Goal: Information Seeking & Learning: Learn about a topic

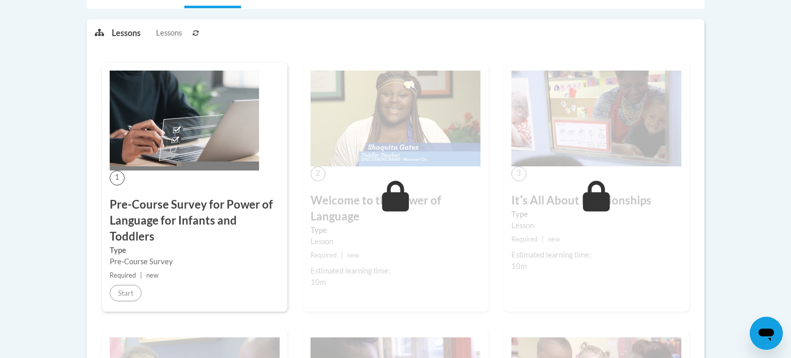
scroll to position [243, 0]
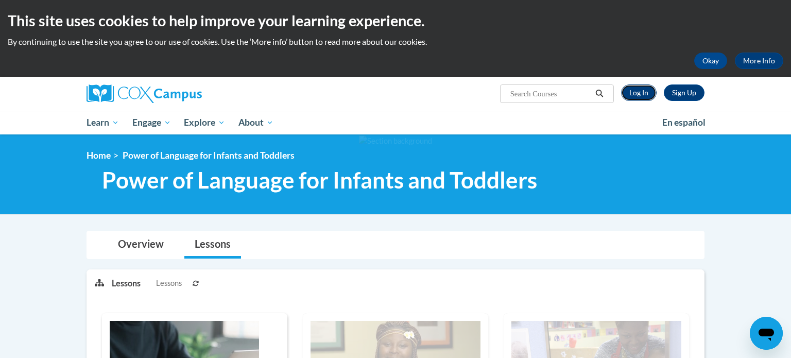
click at [640, 96] on link "Log In" at bounding box center [639, 92] width 36 height 16
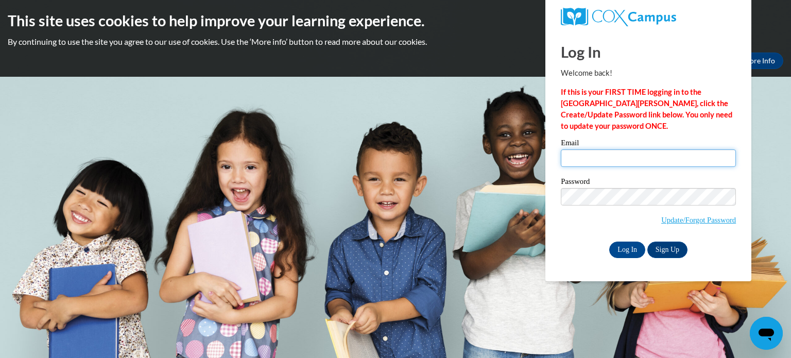
click at [634, 159] on input "Email" at bounding box center [648, 158] width 175 height 18
type input "melinda.hoskins@mcesc.org"
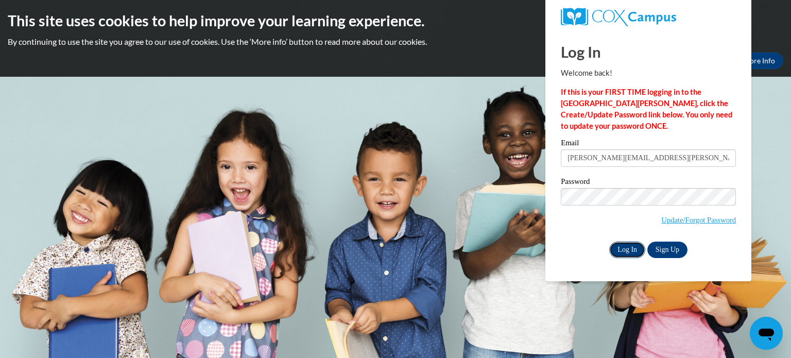
click at [628, 248] on input "Log In" at bounding box center [627, 250] width 36 height 16
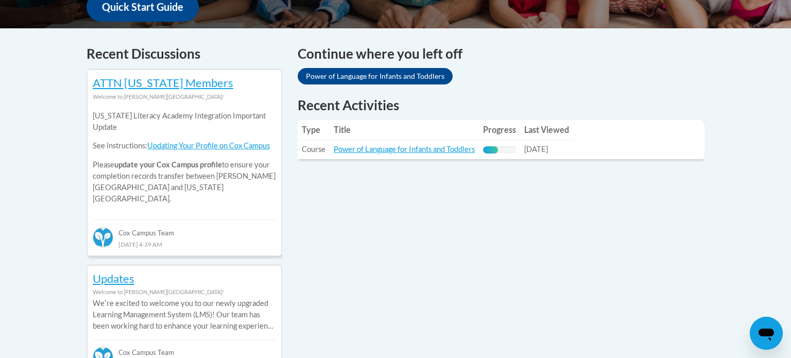
scroll to position [413, 0]
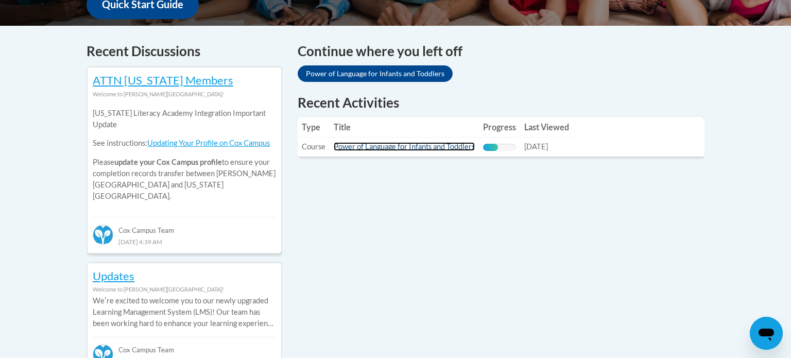
click at [444, 146] on link "Power of Language for Infants and Toddlers" at bounding box center [404, 146] width 141 height 9
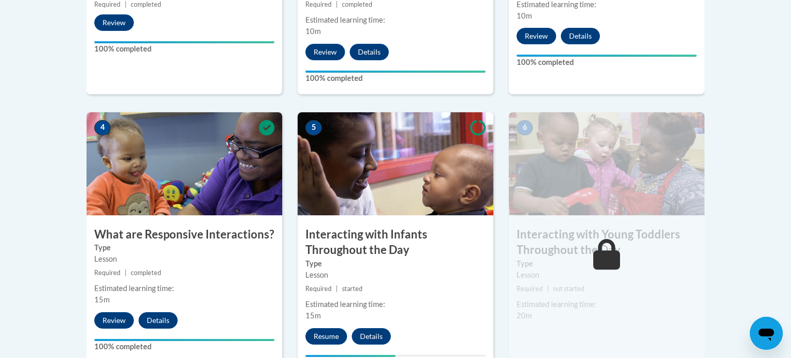
scroll to position [522, 0]
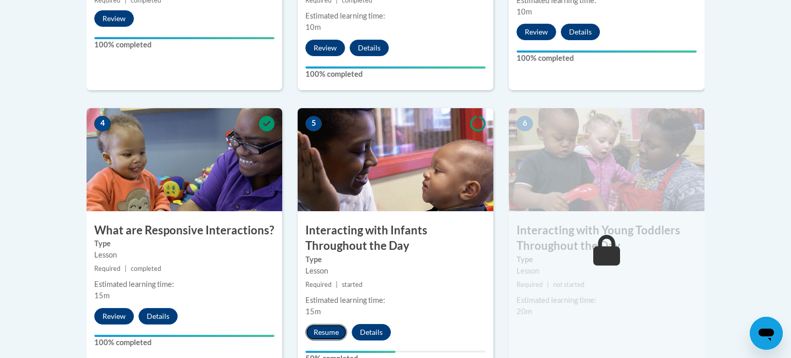
click at [320, 324] on button "Resume" at bounding box center [326, 332] width 42 height 16
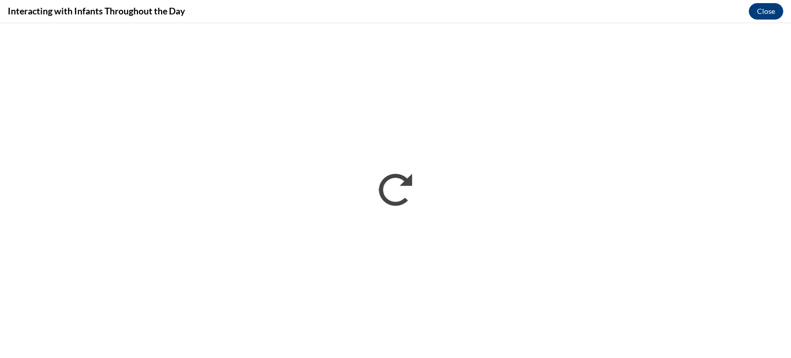
scroll to position [0, 0]
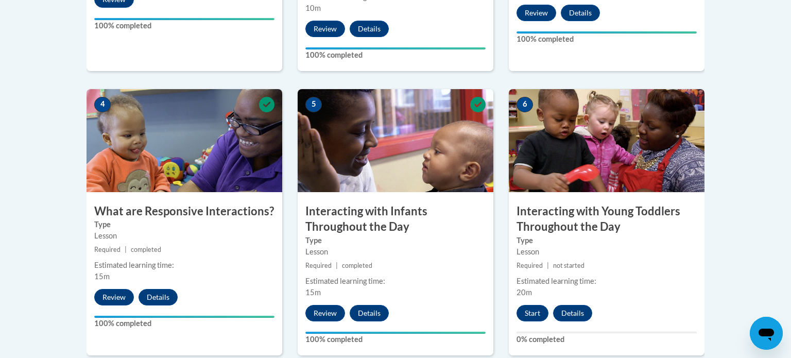
scroll to position [562, 0]
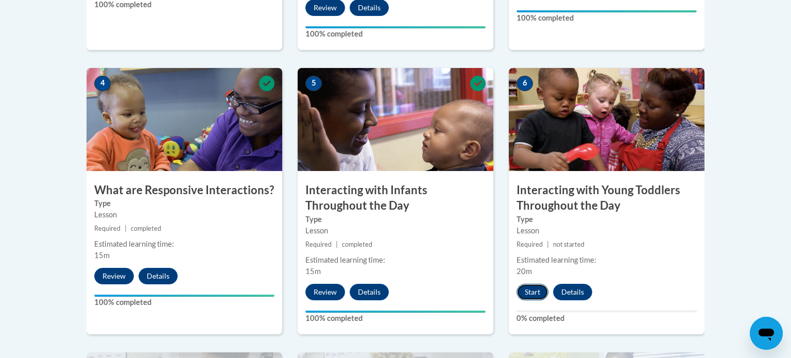
click at [537, 284] on button "Start" at bounding box center [533, 292] width 32 height 16
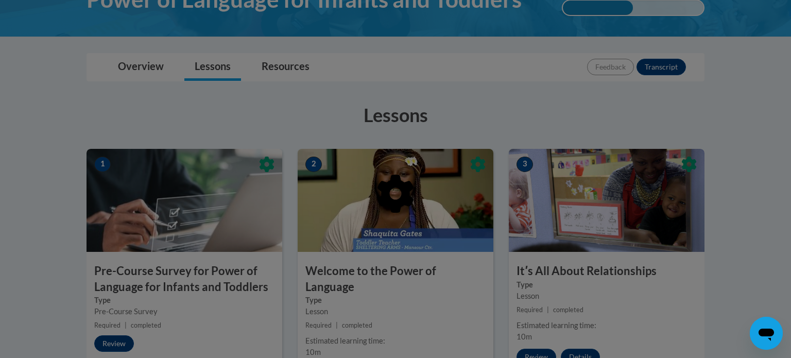
scroll to position [0, 0]
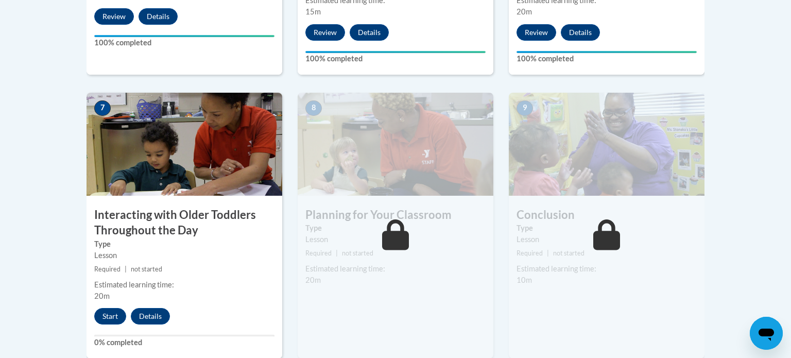
scroll to position [822, 0]
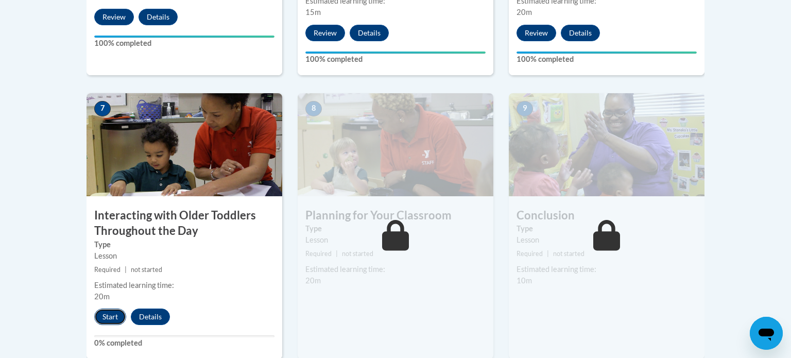
click at [111, 309] on button "Start" at bounding box center [110, 317] width 32 height 16
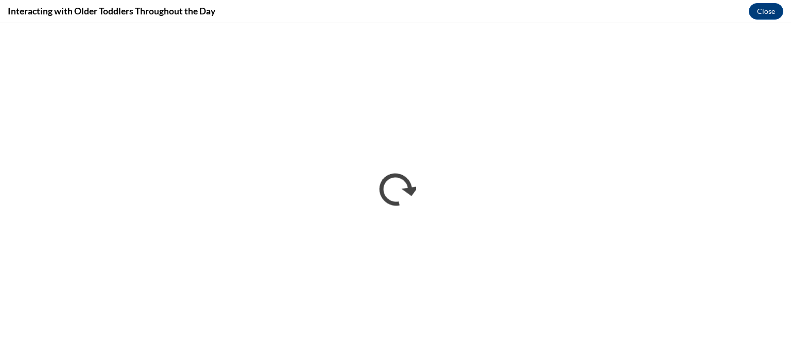
scroll to position [0, 0]
